Goal: Find specific page/section

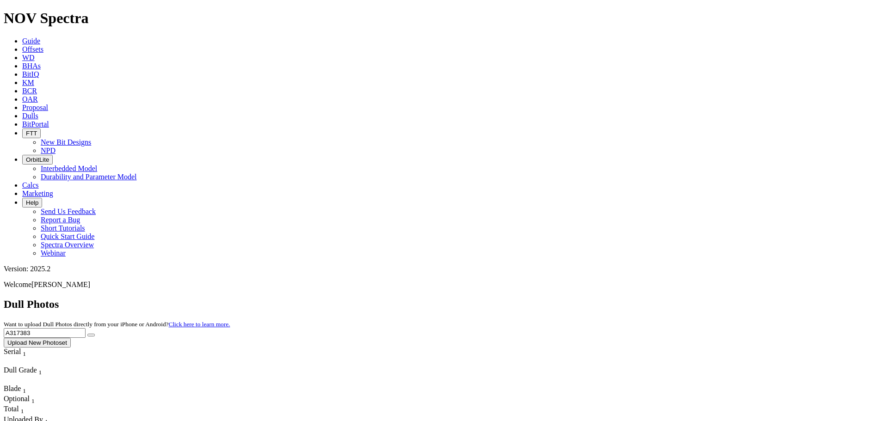
drag, startPoint x: 720, startPoint y: 43, endPoint x: 673, endPoint y: 41, distance: 46.8
click at [86, 328] on input "A317383" at bounding box center [45, 333] width 82 height 10
click at [87, 334] on button "submit" at bounding box center [90, 335] width 7 height 3
drag, startPoint x: 719, startPoint y: 39, endPoint x: 675, endPoint y: 36, distance: 44.0
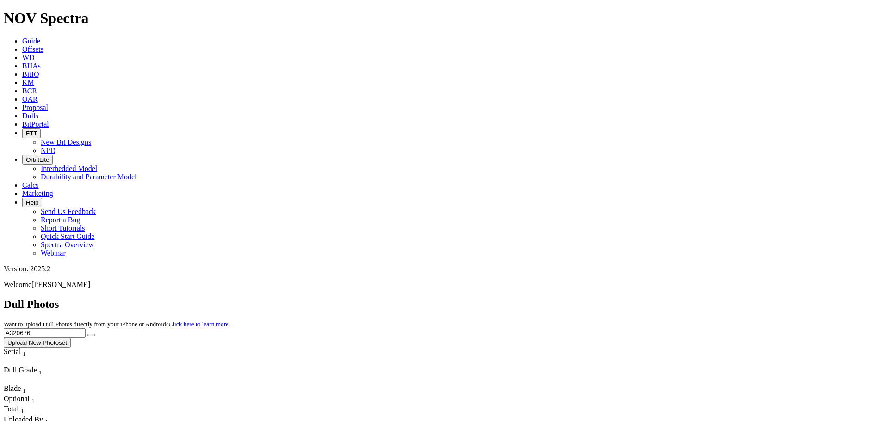
click at [86, 328] on input "A320676" at bounding box center [45, 333] width 82 height 10
type input "A314290"
click at [95, 334] on button "submit" at bounding box center [90, 335] width 7 height 3
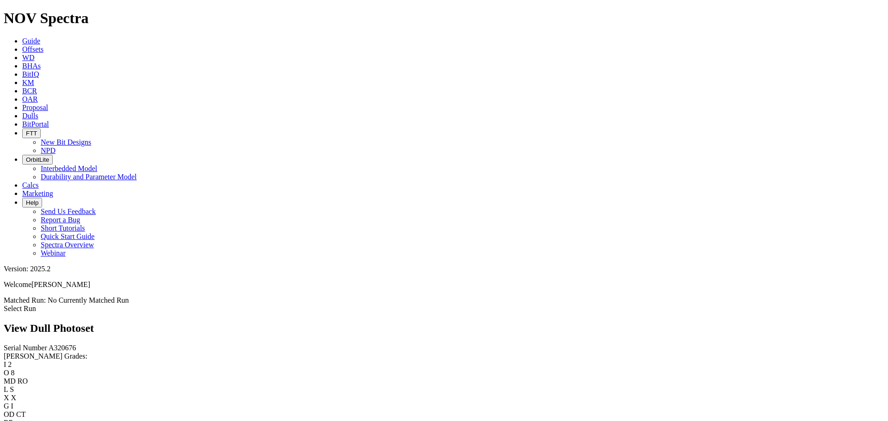
scroll to position [277, 0]
